Goal: Task Accomplishment & Management: Manage account settings

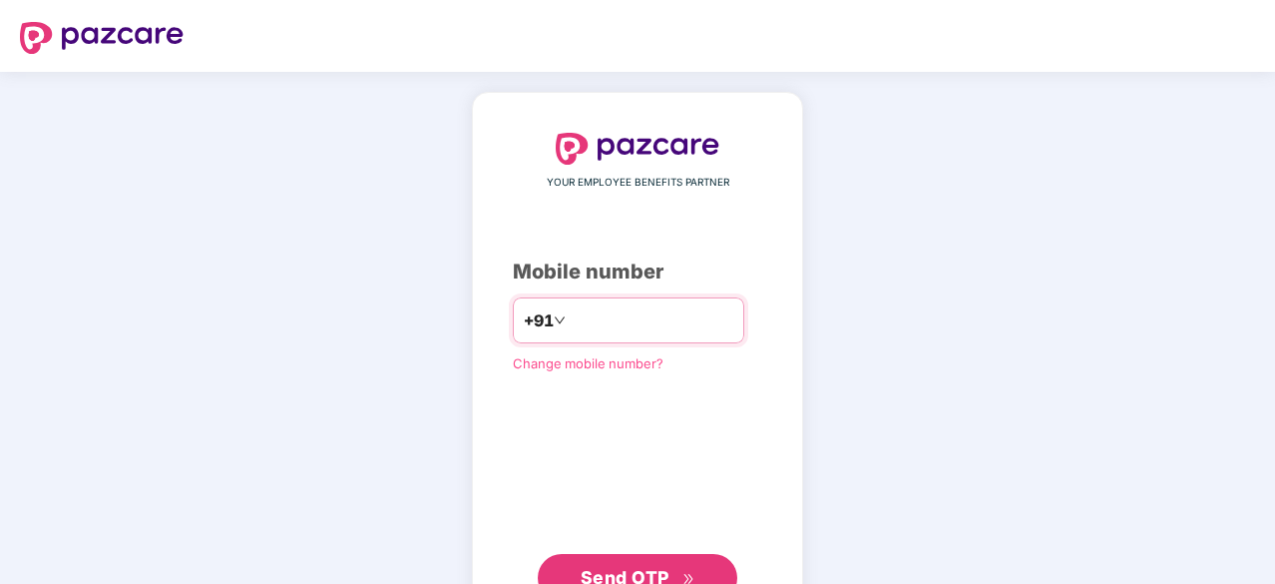
click at [591, 317] on input "number" at bounding box center [652, 320] width 164 height 32
type input "**********"
click at [649, 554] on button "Send OTP" at bounding box center [638, 578] width 200 height 48
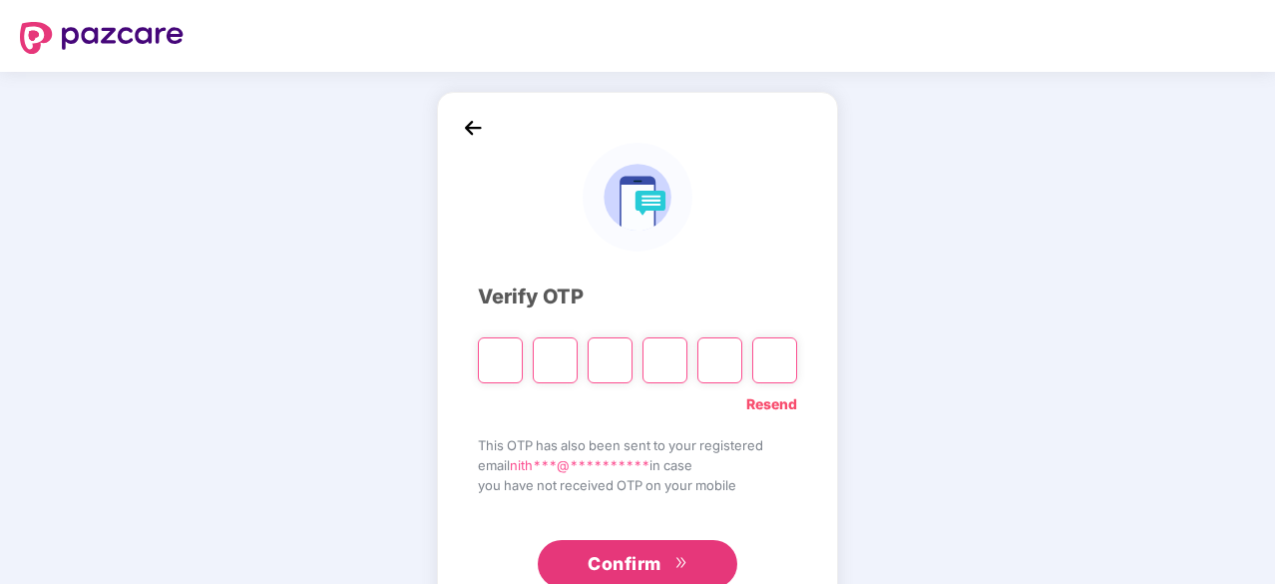
type input "*"
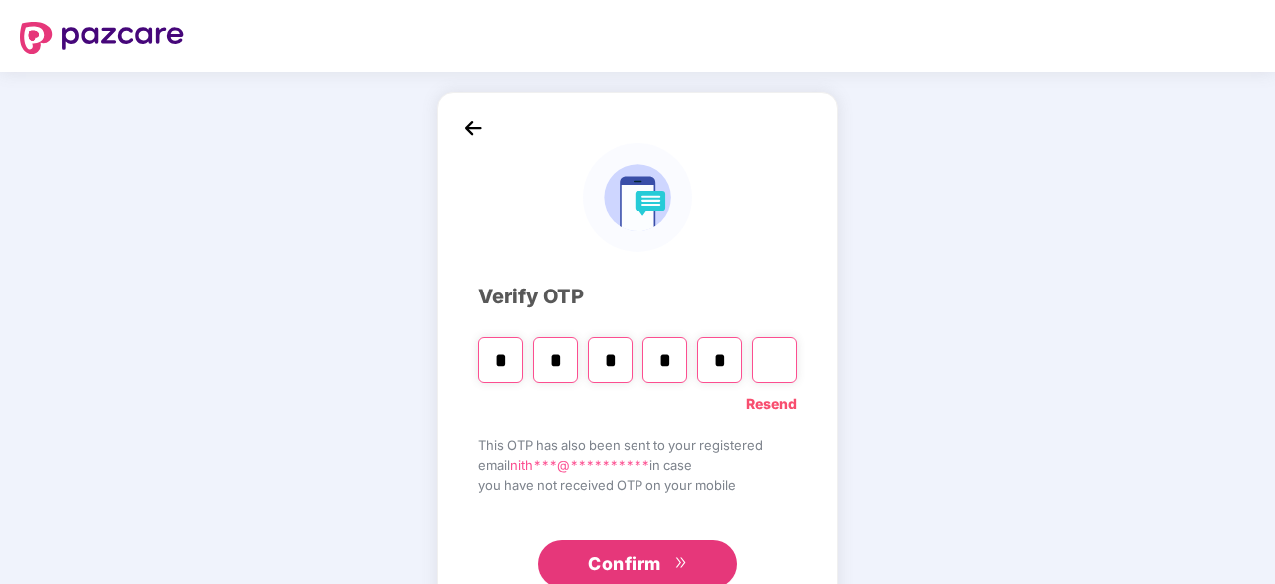
type input "*"
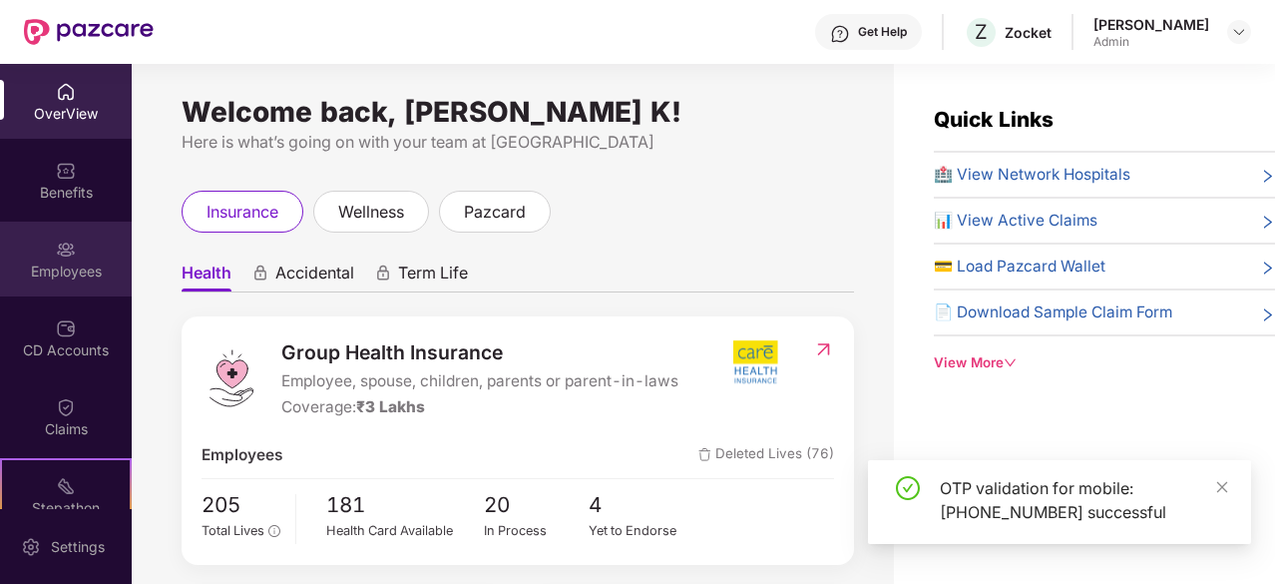
click at [94, 268] on div "Employees" at bounding box center [66, 271] width 132 height 20
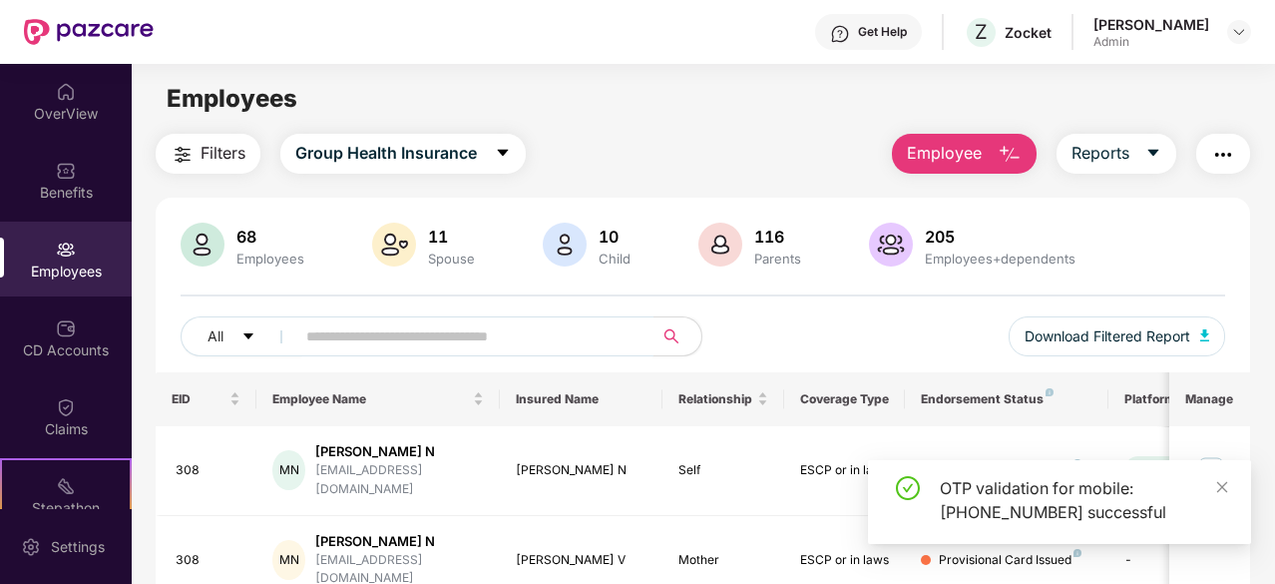
click at [553, 346] on input "text" at bounding box center [466, 336] width 320 height 30
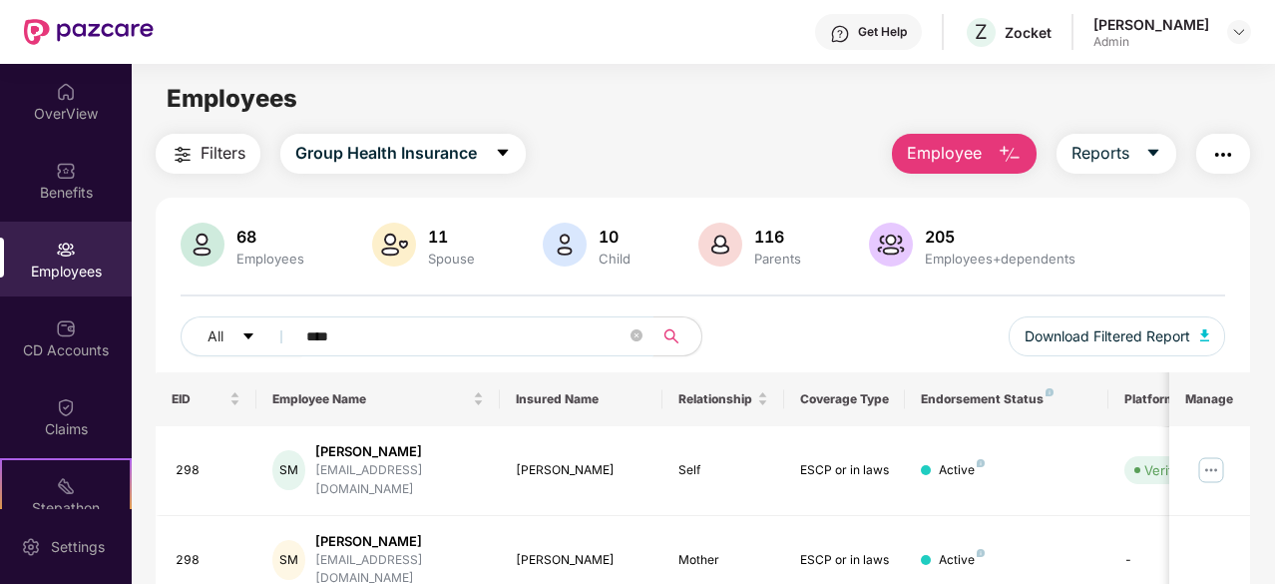
type input "****"
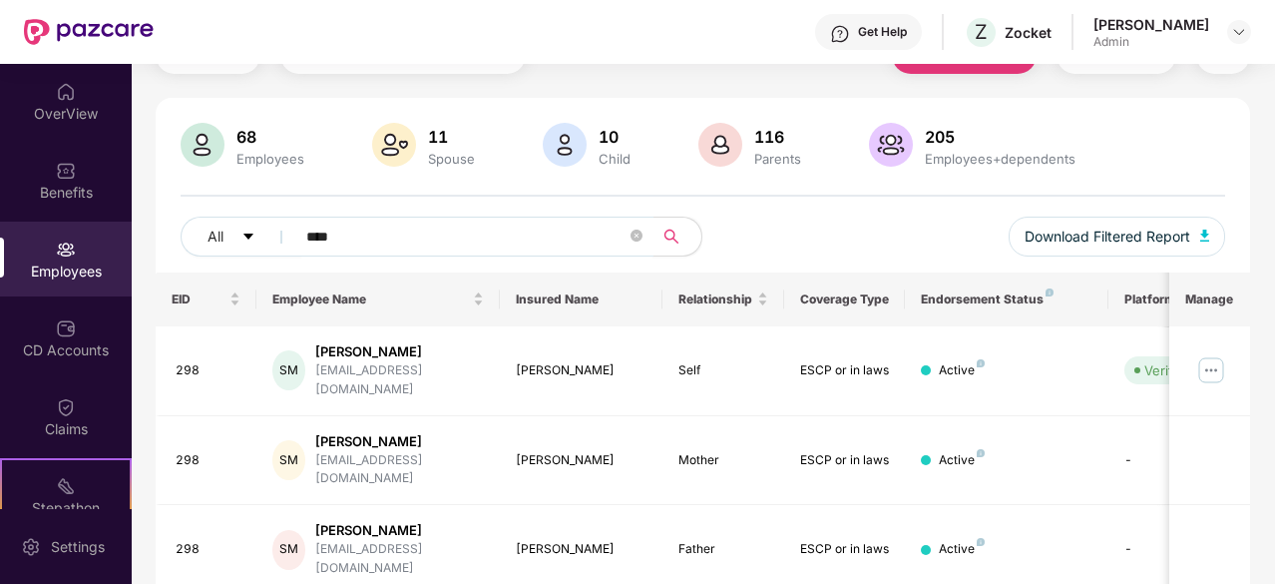
scroll to position [130, 0]
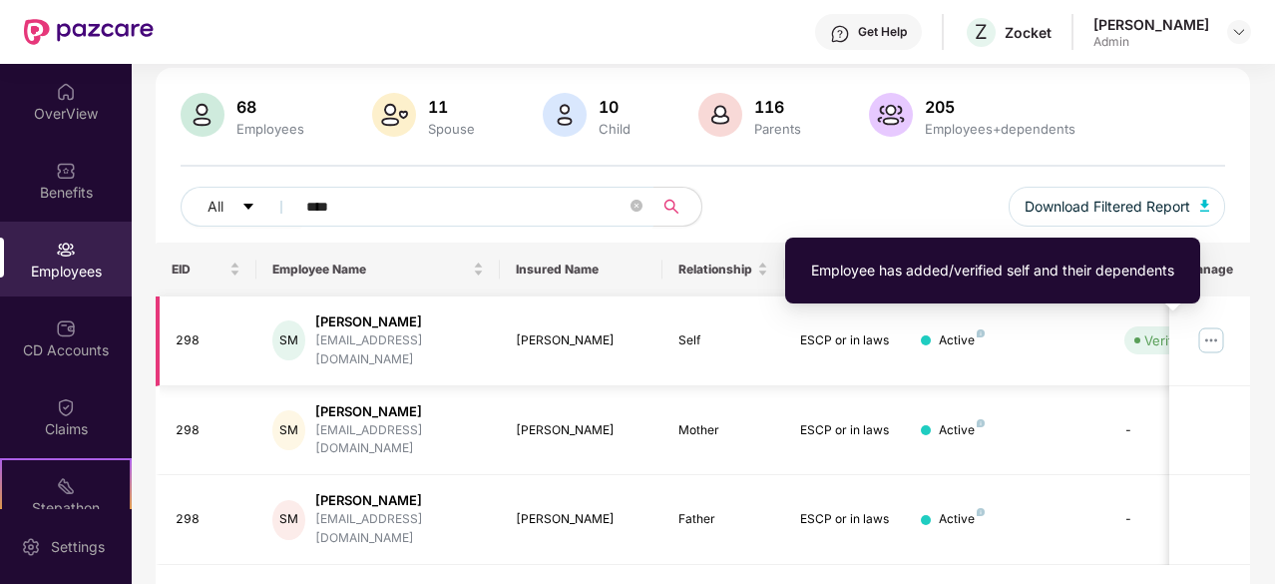
click at [1207, 328] on img at bounding box center [1211, 340] width 32 height 32
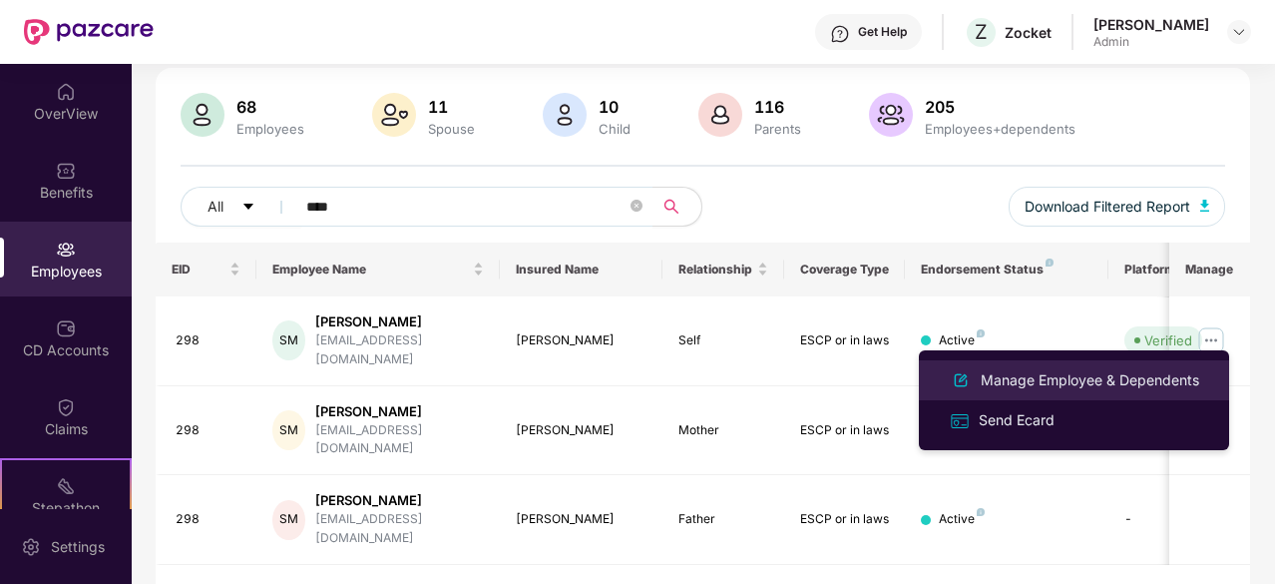
click at [1074, 396] on li "Manage Employee & Dependents" at bounding box center [1074, 380] width 310 height 40
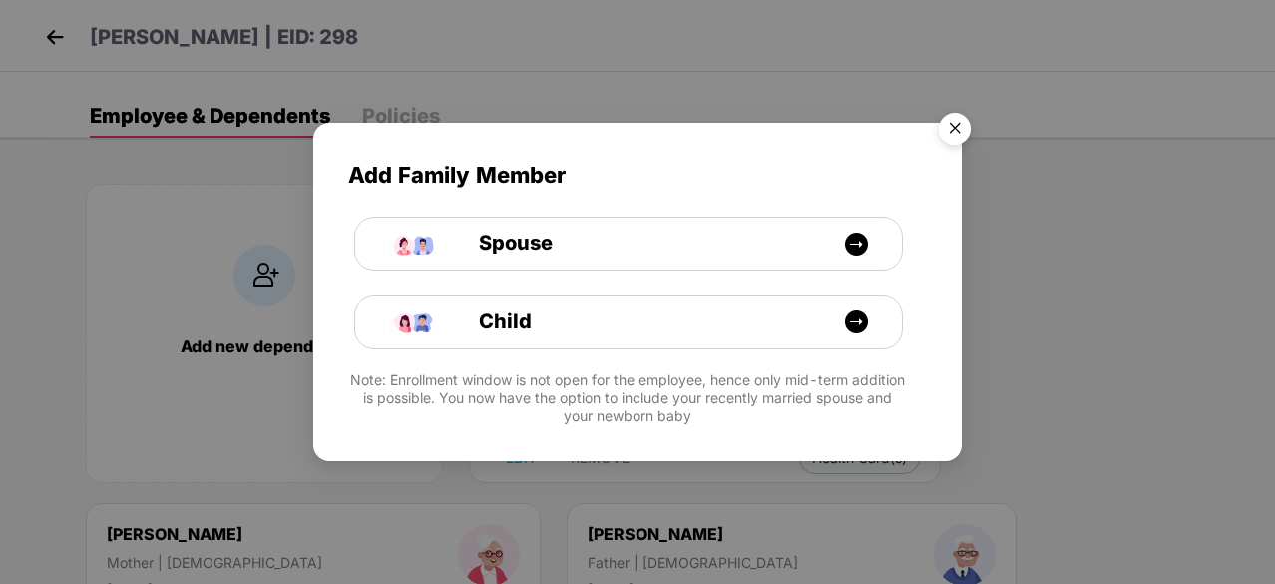
click at [949, 137] on img "Close" at bounding box center [955, 132] width 56 height 56
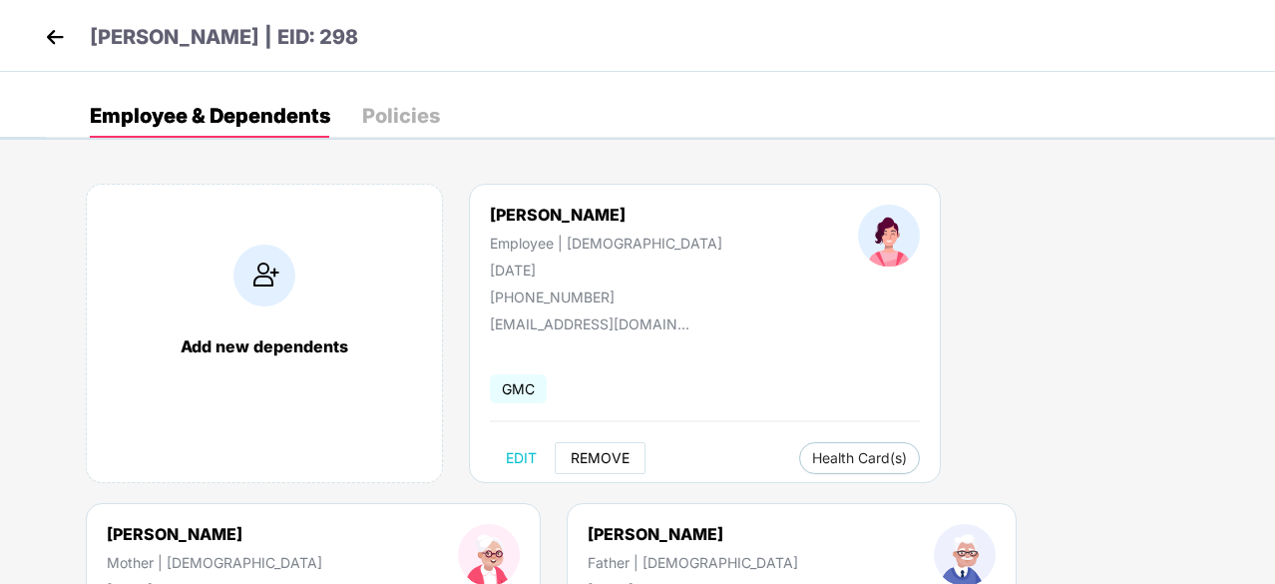
click at [594, 457] on span "REMOVE" at bounding box center [600, 458] width 59 height 16
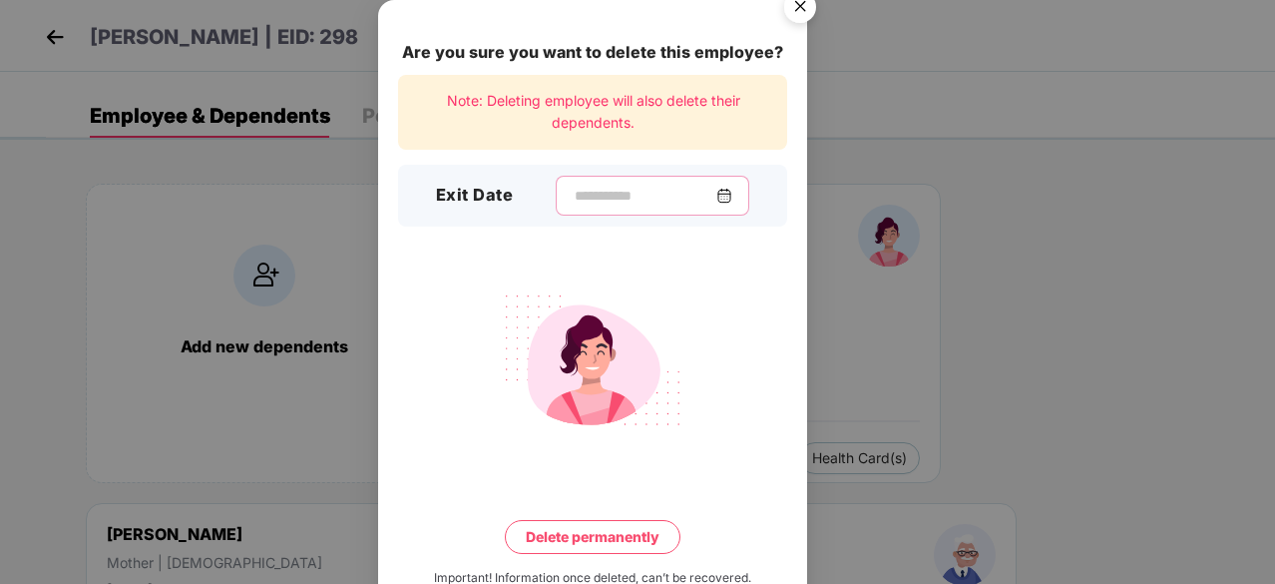
click at [574, 195] on input at bounding box center [645, 196] width 144 height 21
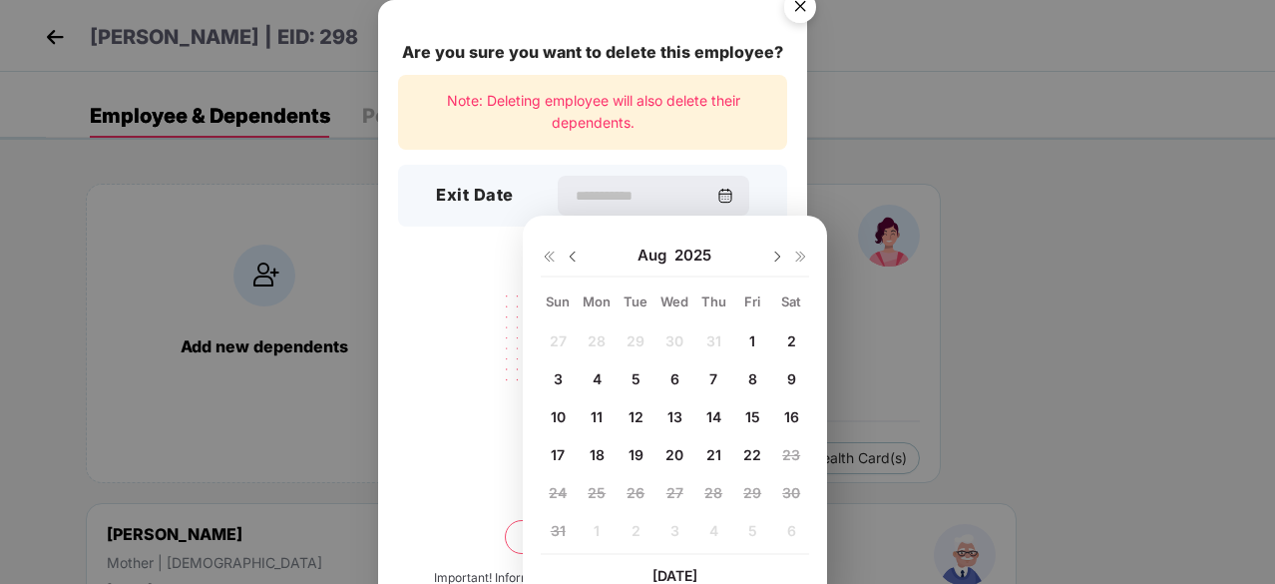
click at [753, 457] on span "22" at bounding box center [752, 454] width 18 height 17
type input "**********"
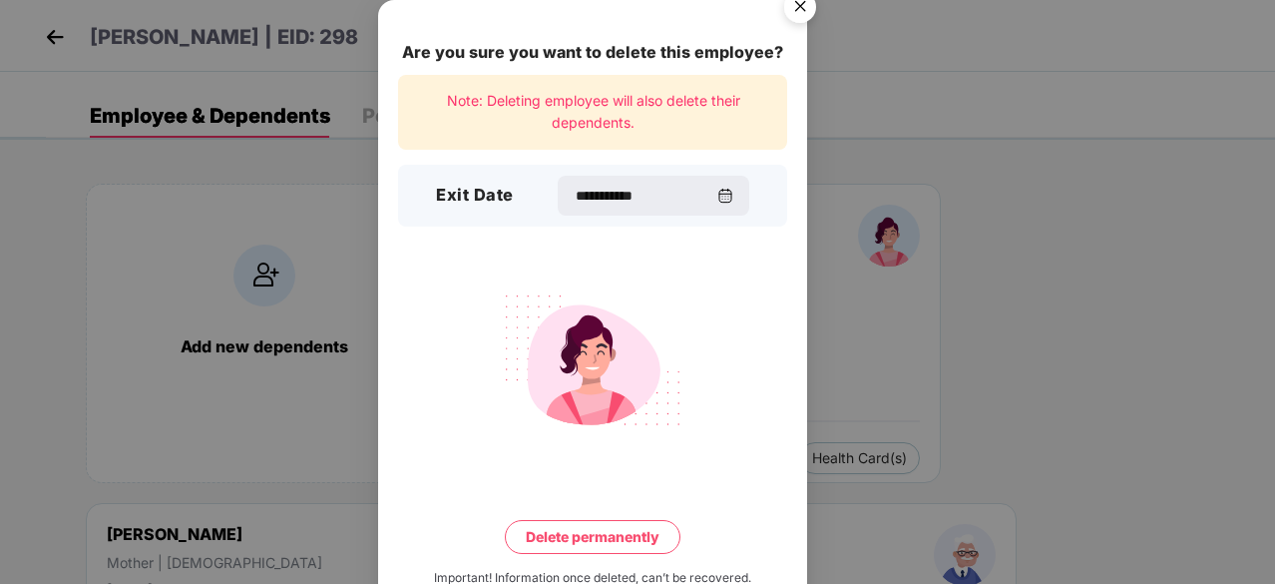
scroll to position [52, 0]
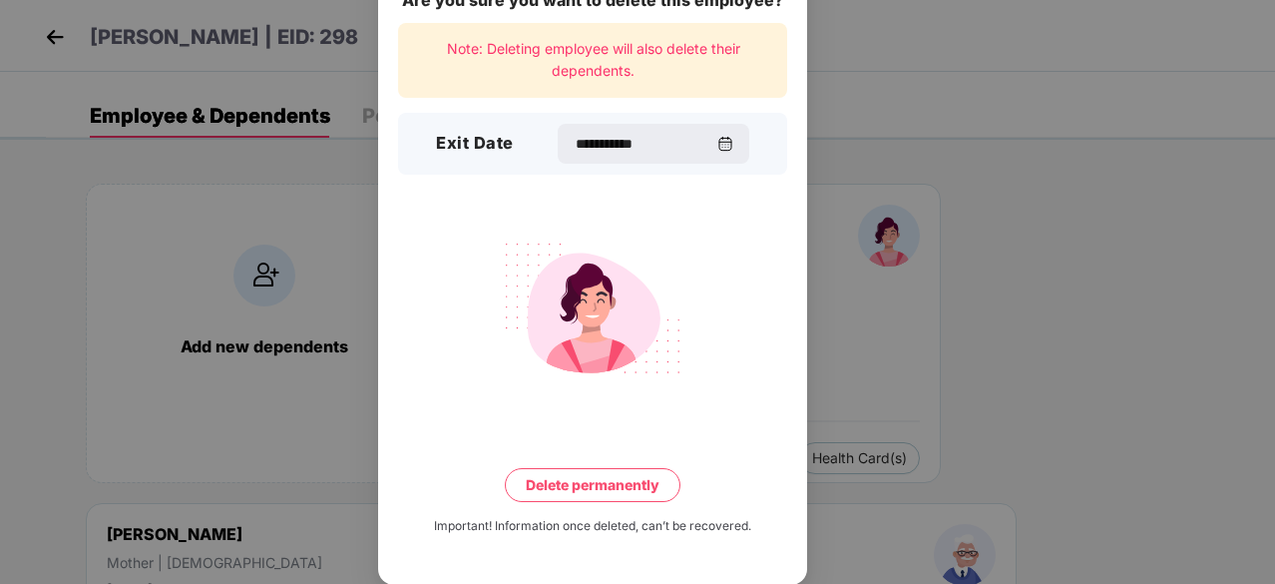
click at [609, 468] on button "Delete permanently" at bounding box center [593, 485] width 176 height 34
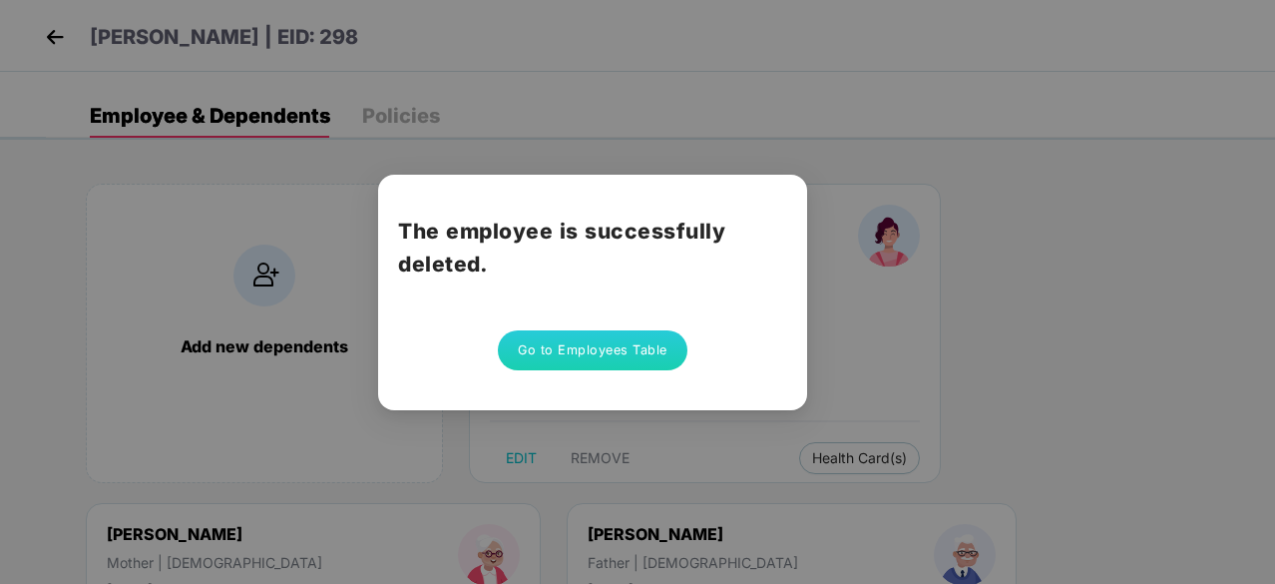
scroll to position [0, 0]
click at [606, 340] on button "Go to Employees Table" at bounding box center [593, 350] width 190 height 40
